Goal: Check status

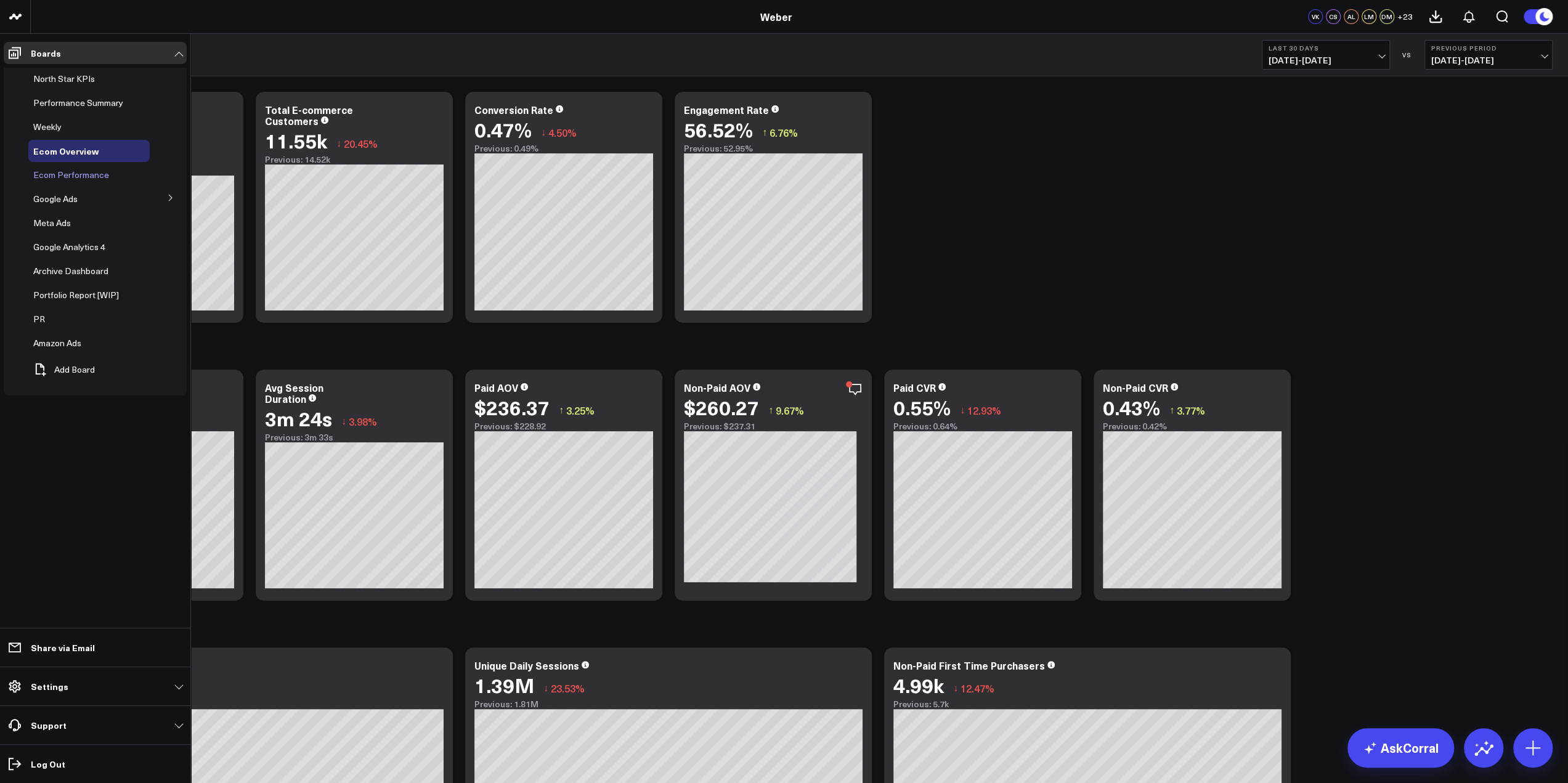
click at [77, 176] on span "Ecom Performance" at bounding box center [71, 175] width 76 height 12
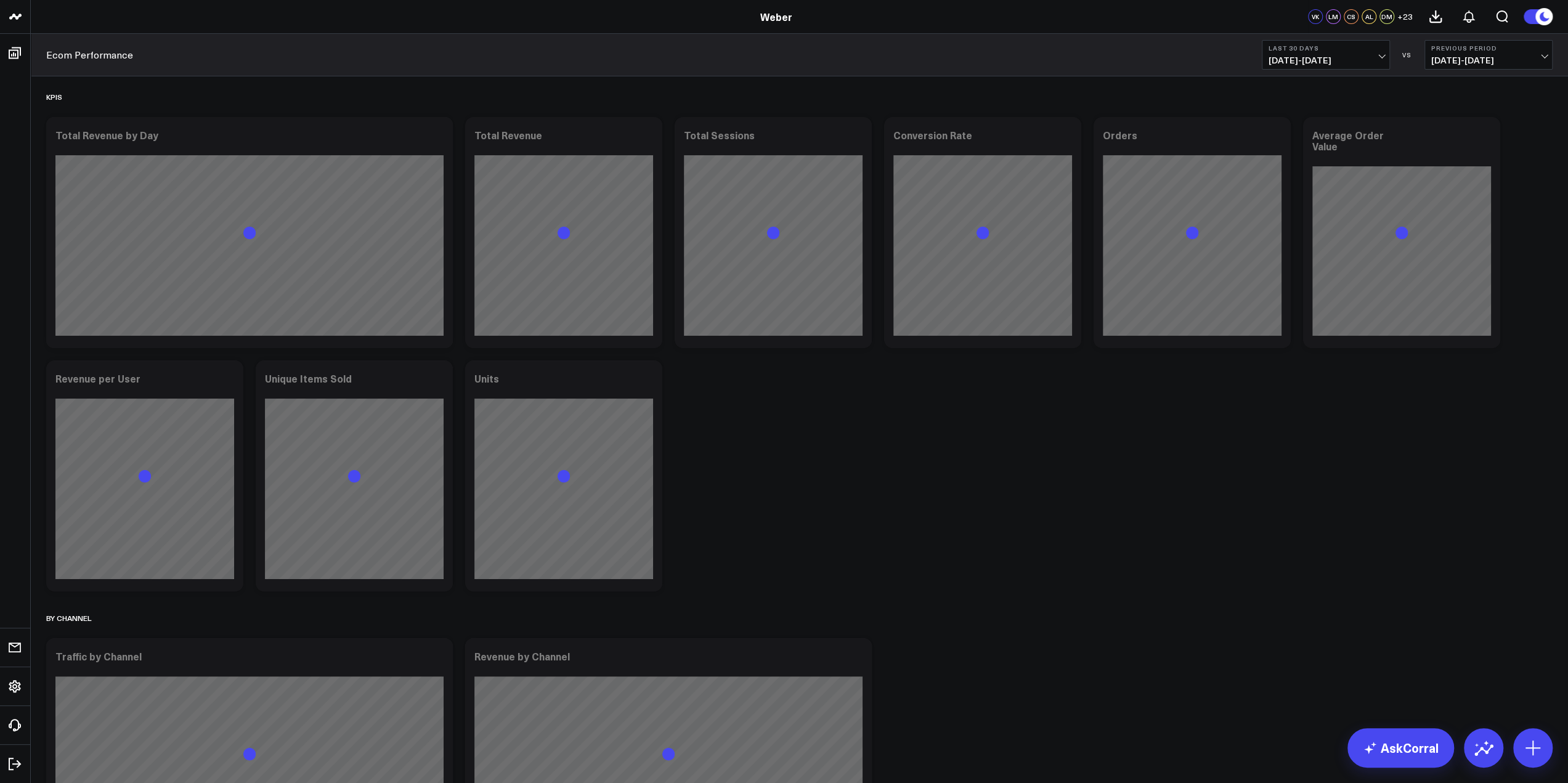
click at [1480, 60] on span "07/05/25 - 08/03/25" at bounding box center [1489, 61] width 115 height 10
click at [1451, 132] on link "YoY" at bounding box center [1489, 129] width 127 height 23
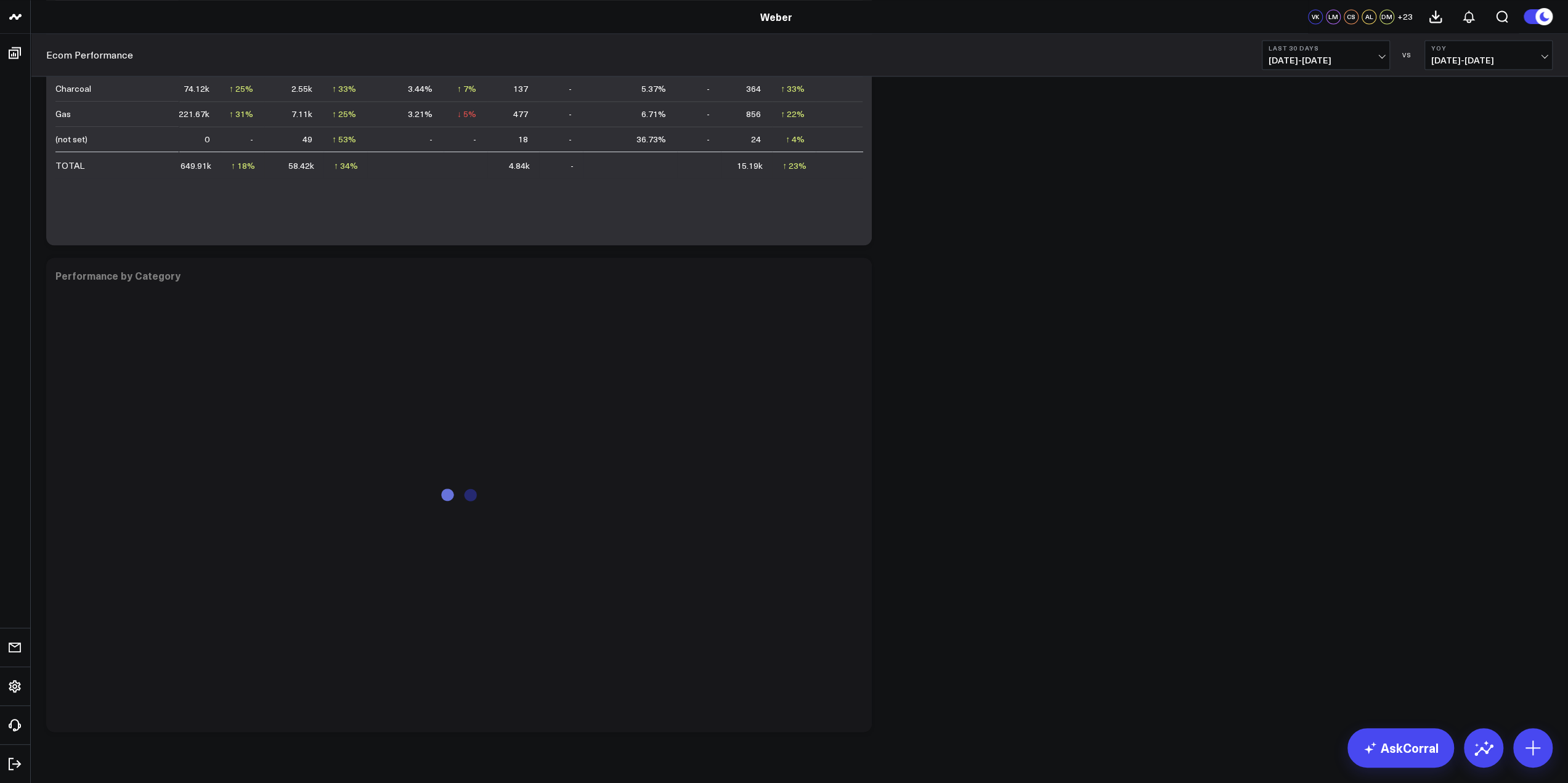
scroll to position [1938, 0]
